Goal: Task Accomplishment & Management: Manage account settings

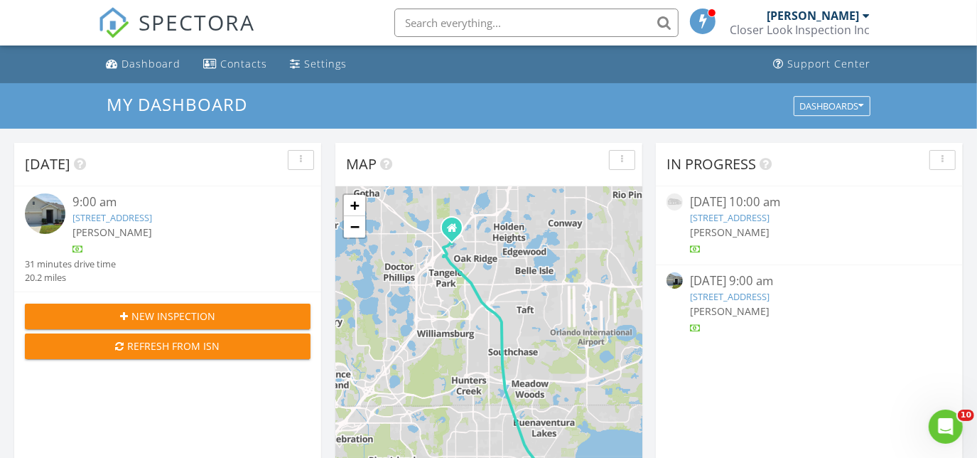
click at [147, 218] on link "1884 Hickory Bluff Rd, Kissimmee, FL 34744" at bounding box center [113, 217] width 80 height 13
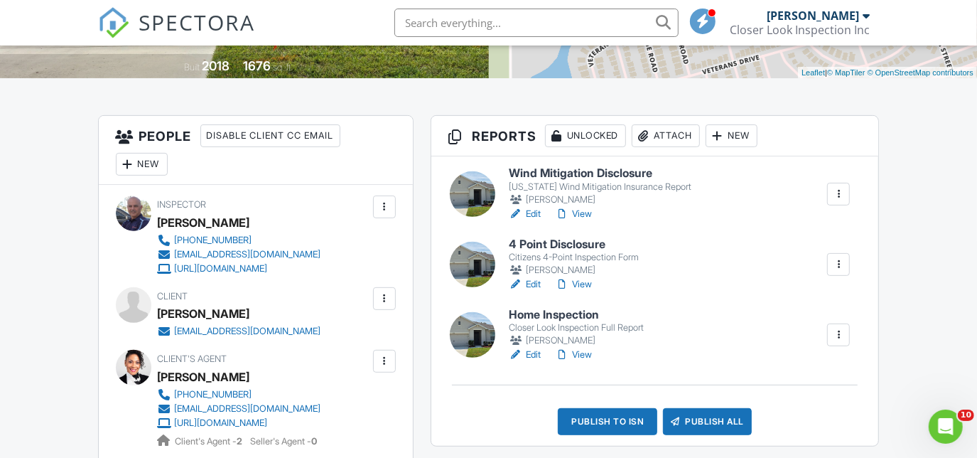
scroll to position [388, 0]
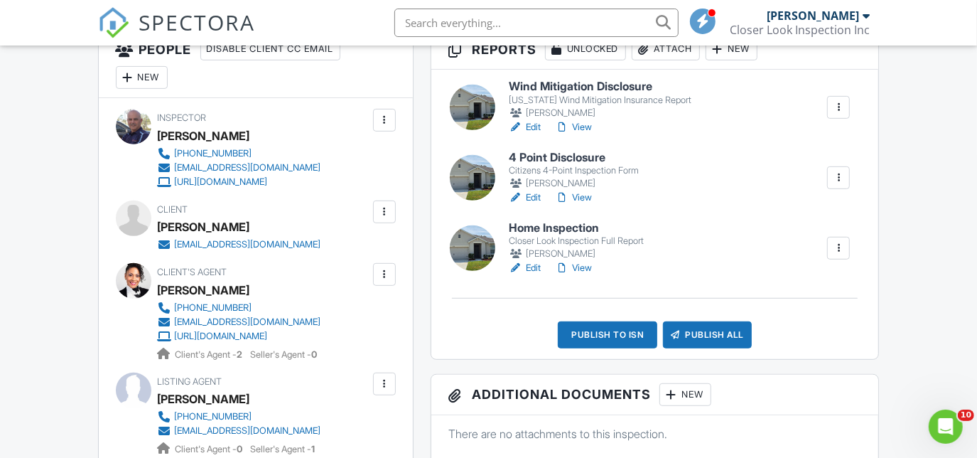
click at [572, 129] on link "View" at bounding box center [573, 127] width 37 height 14
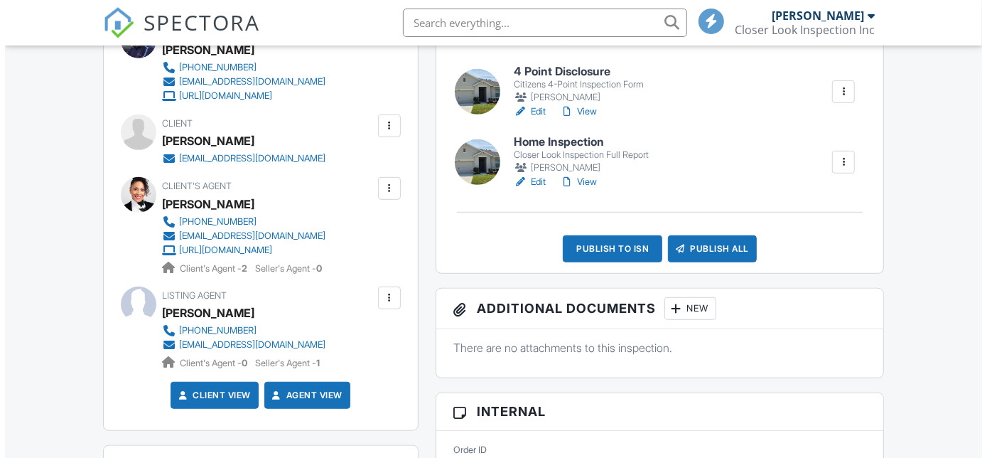
scroll to position [578, 0]
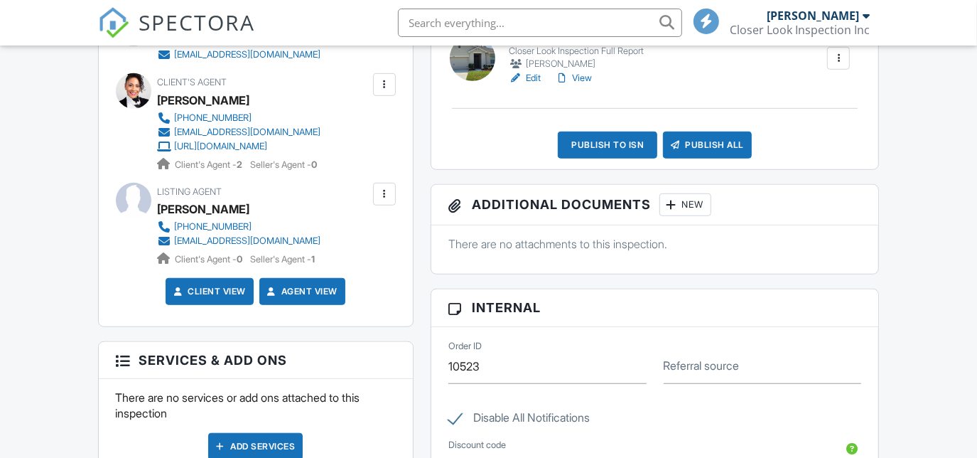
click at [382, 196] on div at bounding box center [384, 194] width 14 height 14
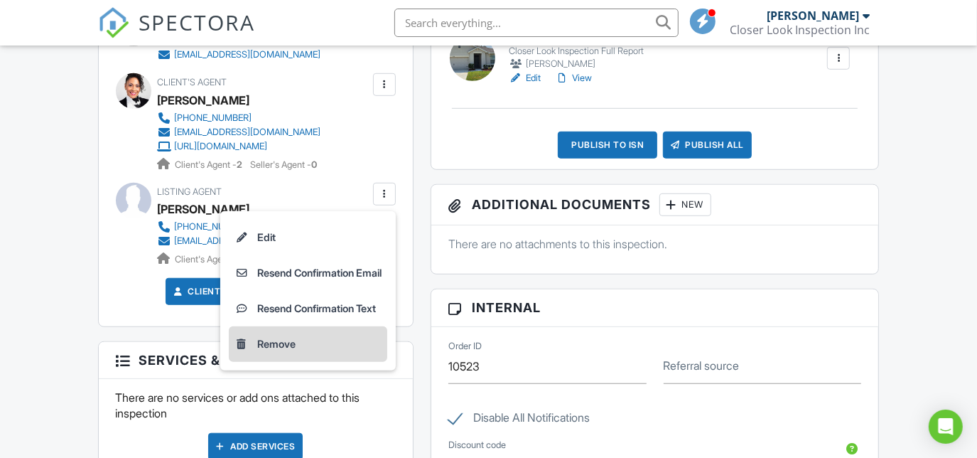
click at [285, 346] on li "Remove" at bounding box center [308, 344] width 159 height 36
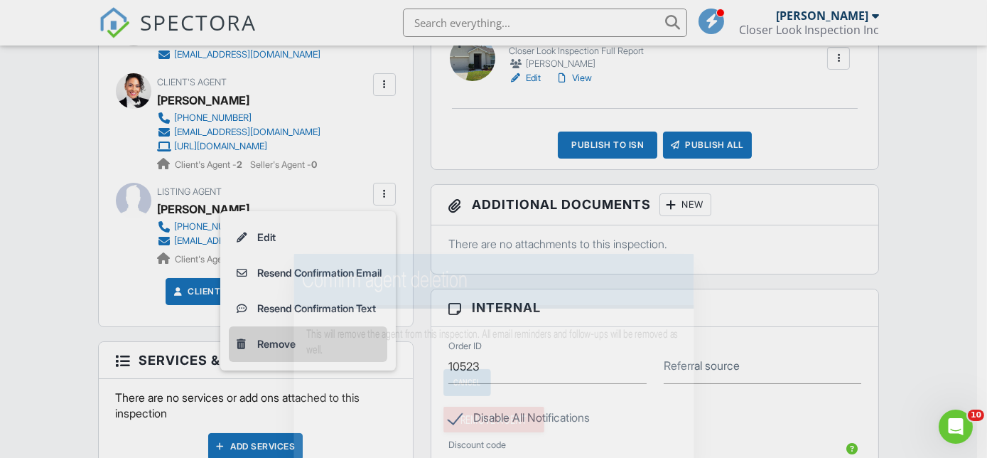
scroll to position [0, 0]
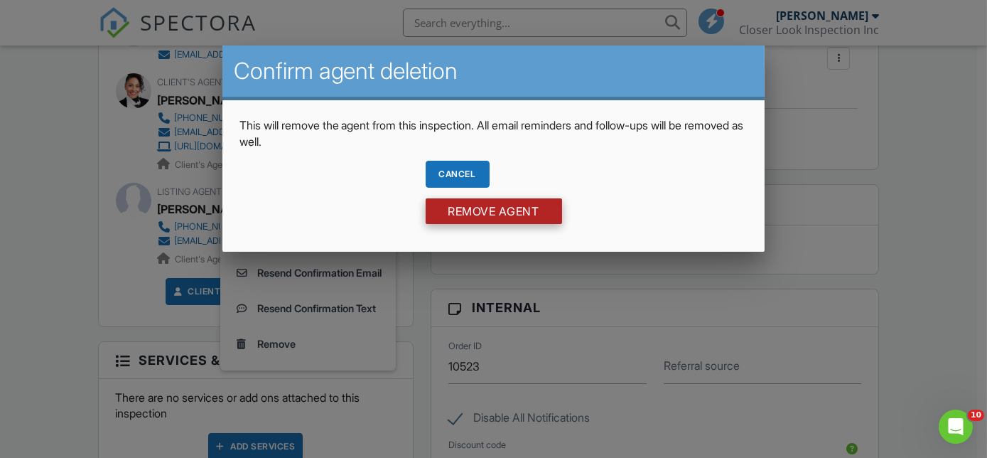
click at [490, 213] on input "Remove Agent" at bounding box center [494, 211] width 136 height 26
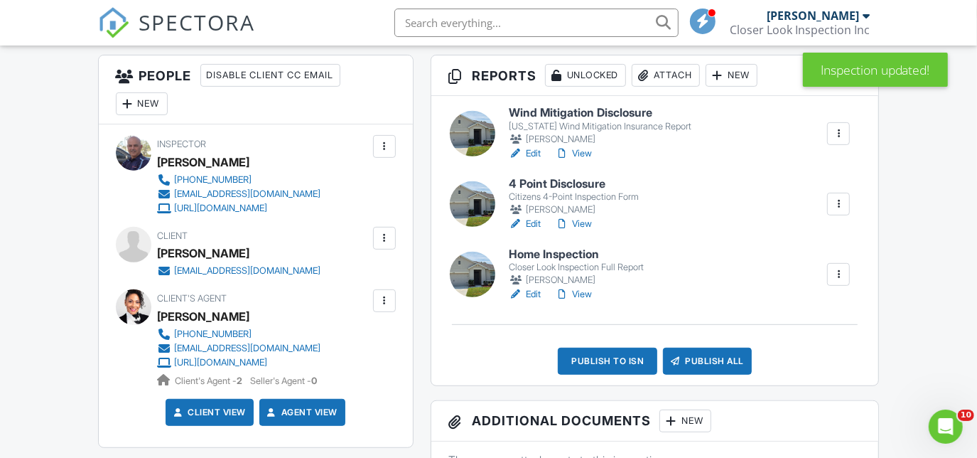
click at [580, 222] on link "View" at bounding box center [573, 224] width 37 height 14
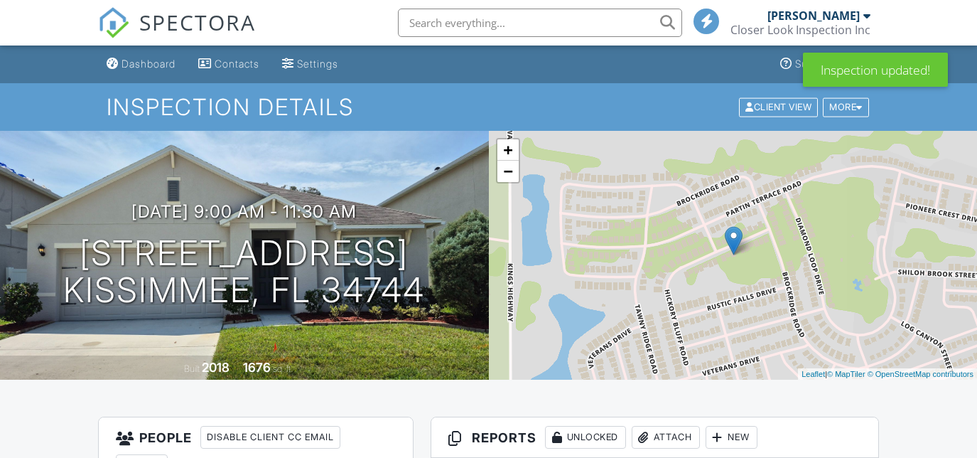
scroll to position [362, 0]
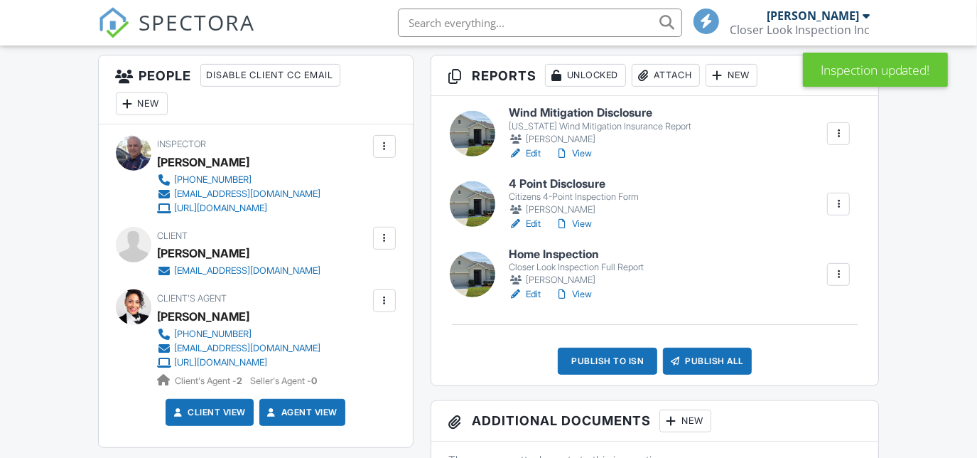
click at [584, 291] on link "View" at bounding box center [573, 294] width 37 height 14
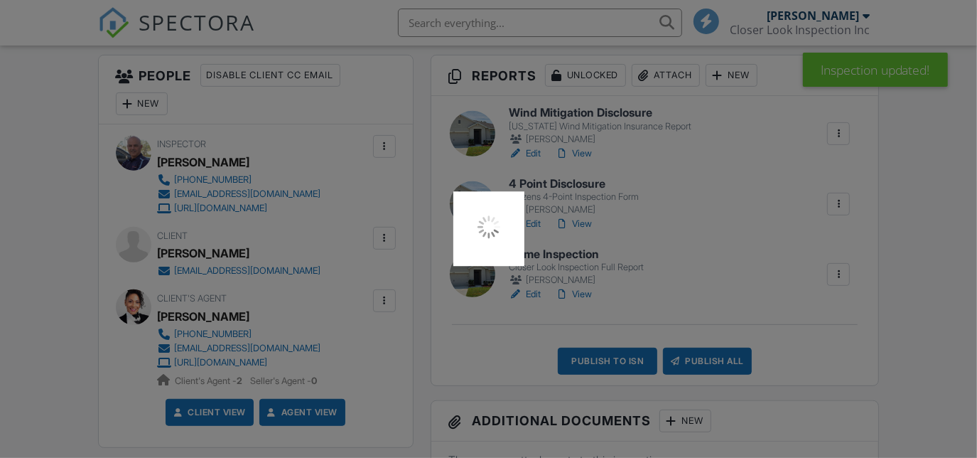
scroll to position [0, 0]
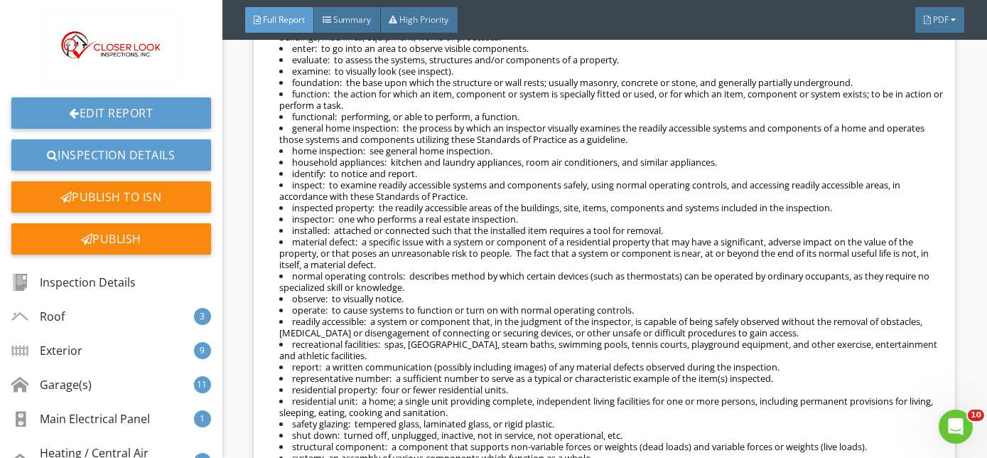
scroll to position [45774, 0]
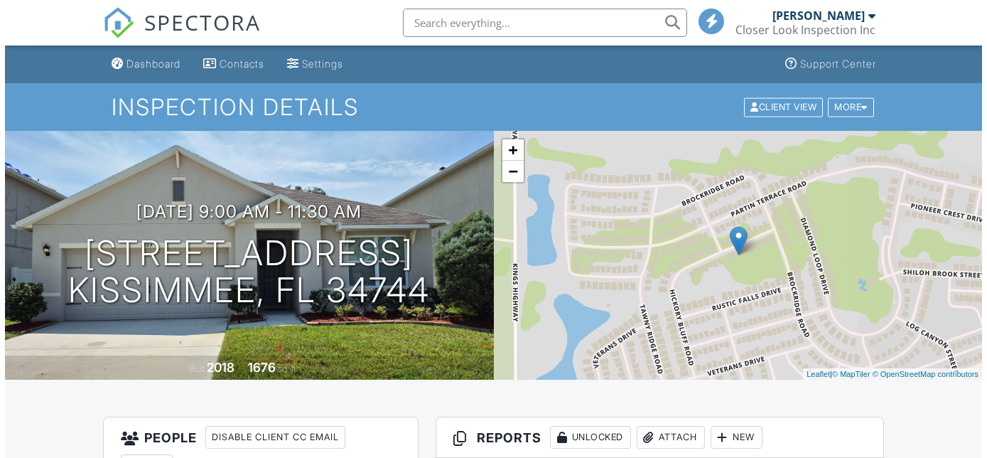
scroll to position [413, 0]
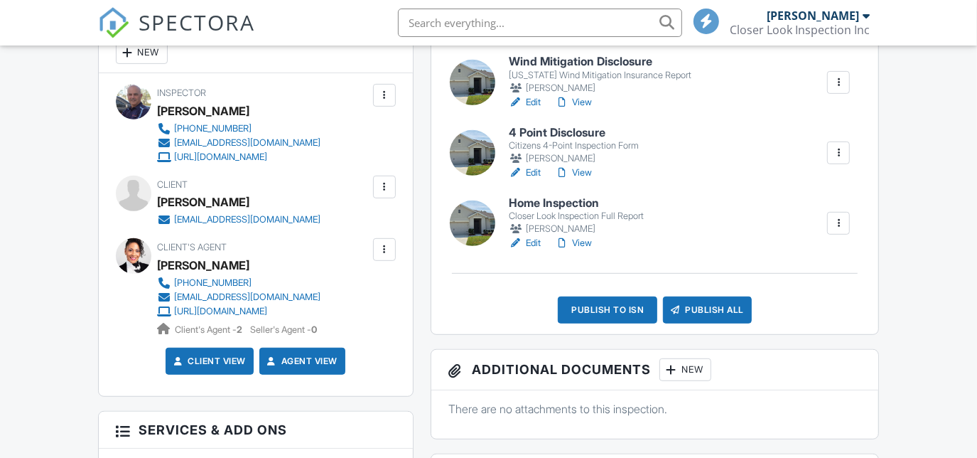
click at [713, 313] on div "Publish All" at bounding box center [707, 309] width 89 height 27
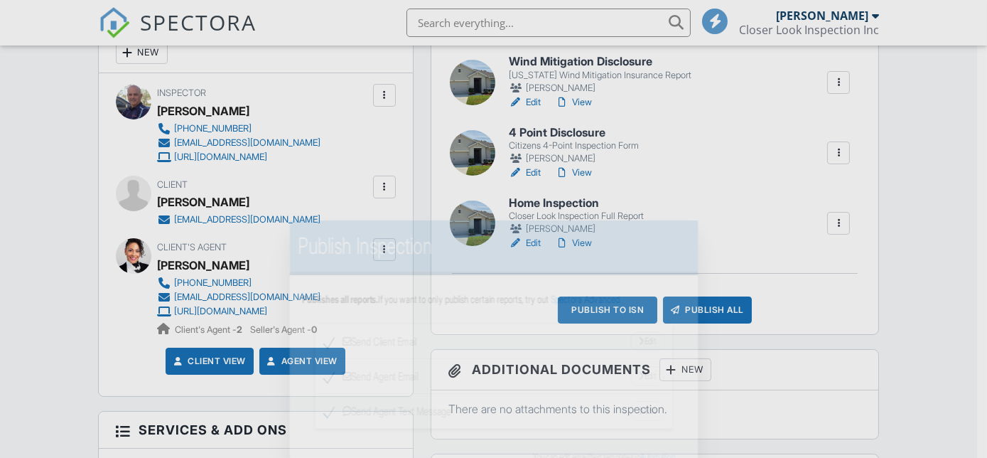
scroll to position [0, 0]
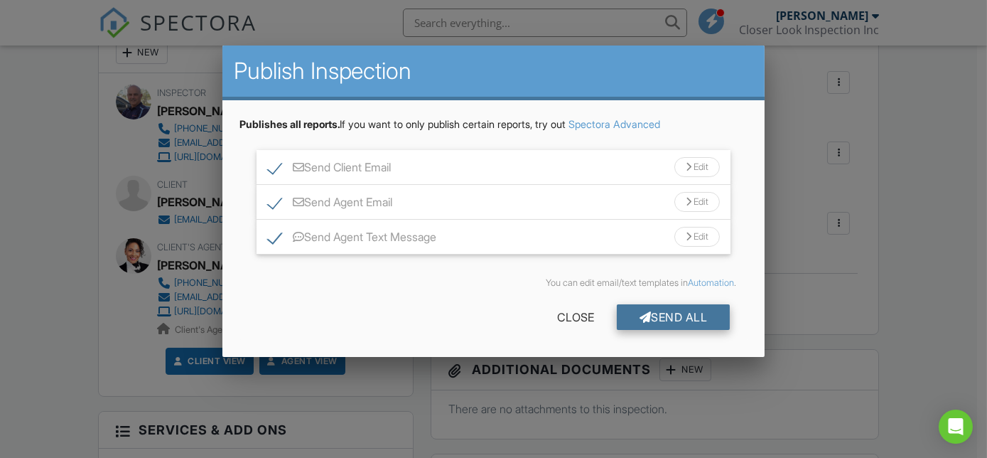
click at [680, 311] on div "Send All" at bounding box center [674, 317] width 114 height 26
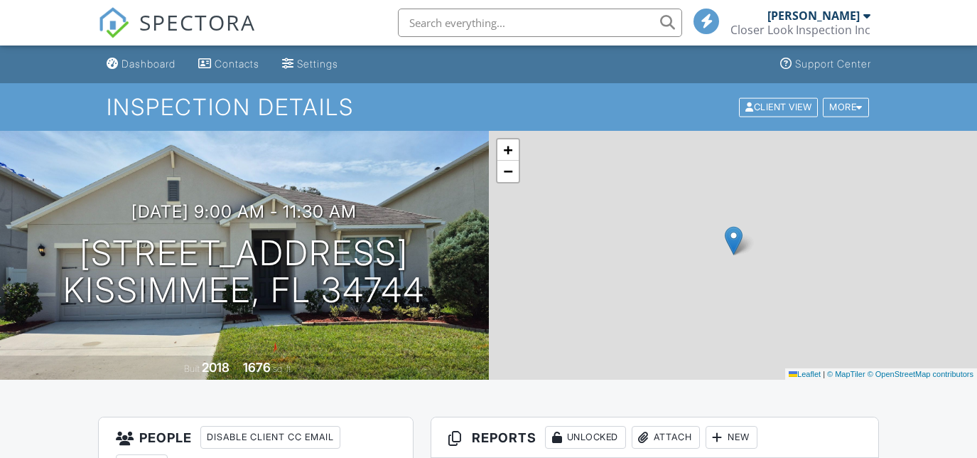
scroll to position [413, 0]
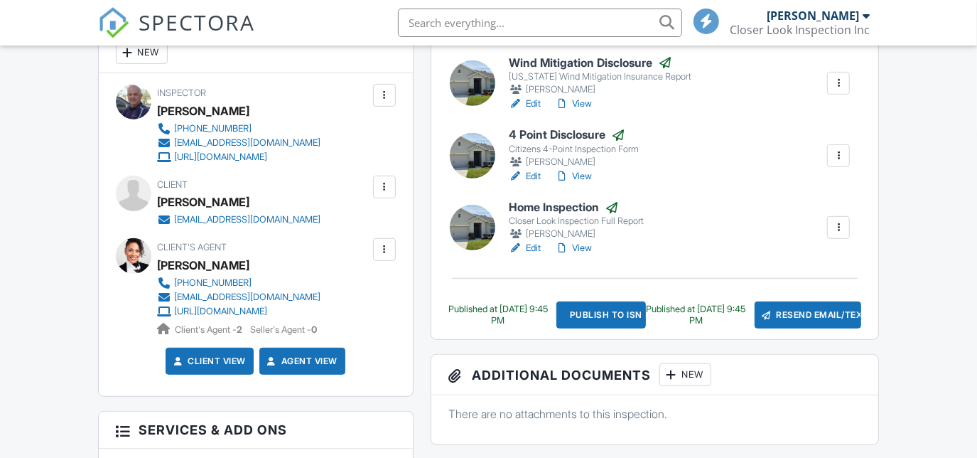
click at [596, 311] on div "Publish to ISN" at bounding box center [602, 314] width 90 height 27
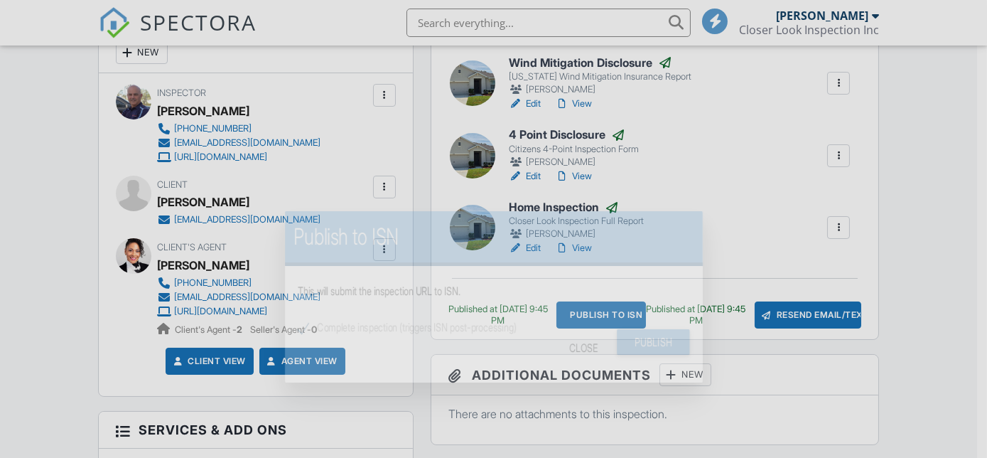
scroll to position [0, 0]
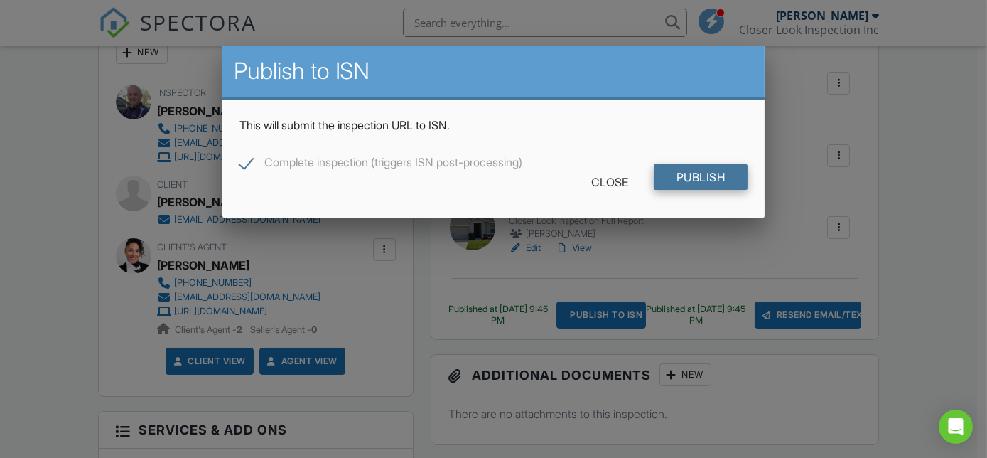
click at [698, 177] on input "Publish" at bounding box center [701, 177] width 95 height 26
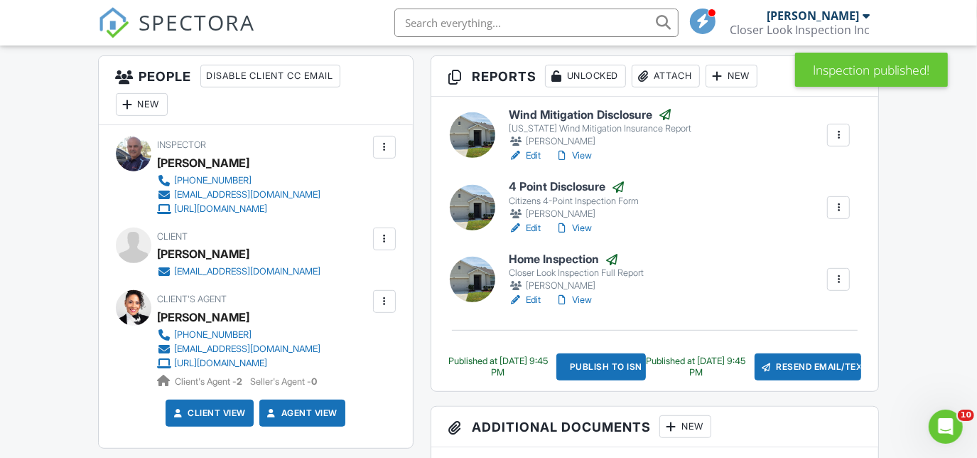
scroll to position [370, 0]
